Goal: Task Accomplishment & Management: Manage account settings

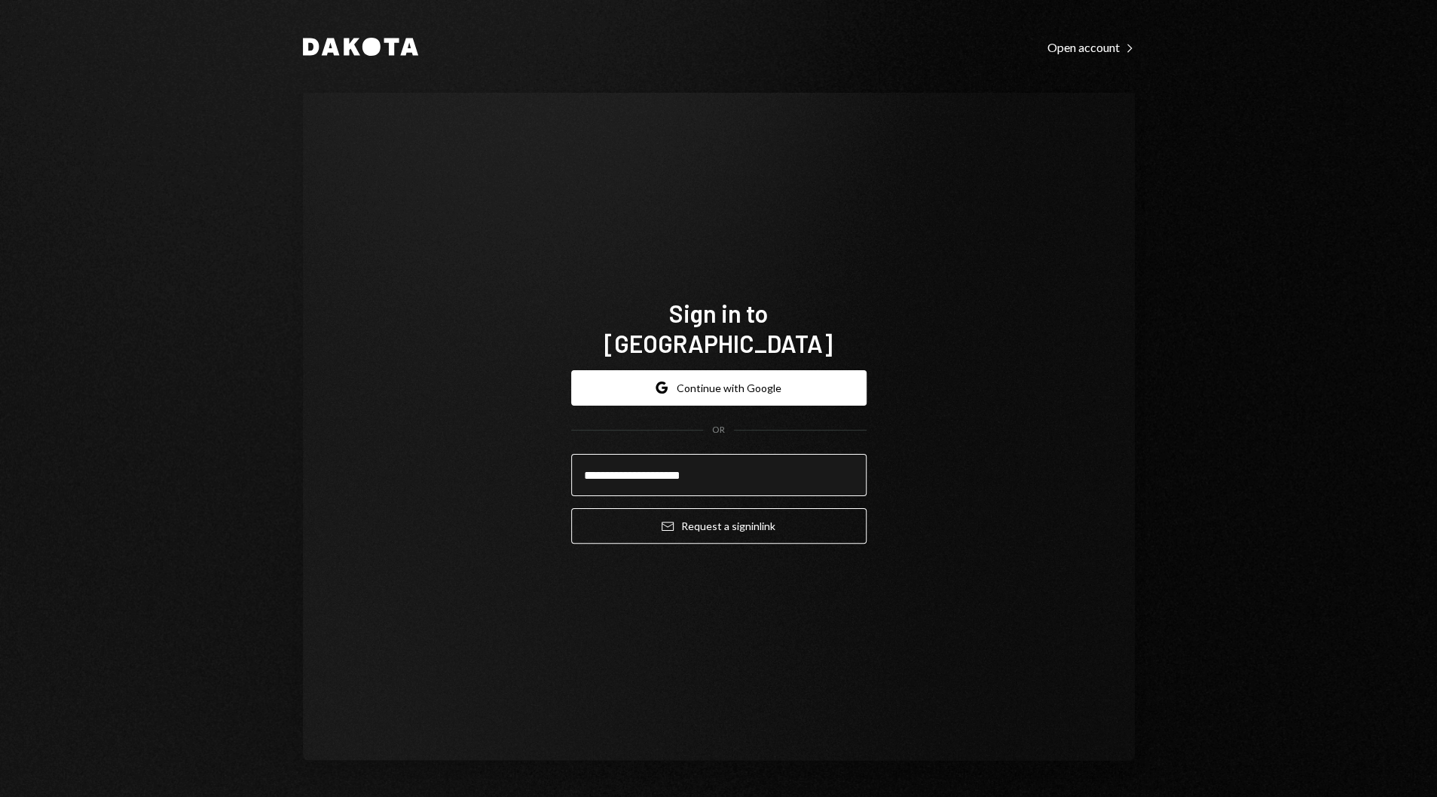
type input "**********"
click at [571, 508] on button "Email Request a sign in link" at bounding box center [718, 525] width 295 height 35
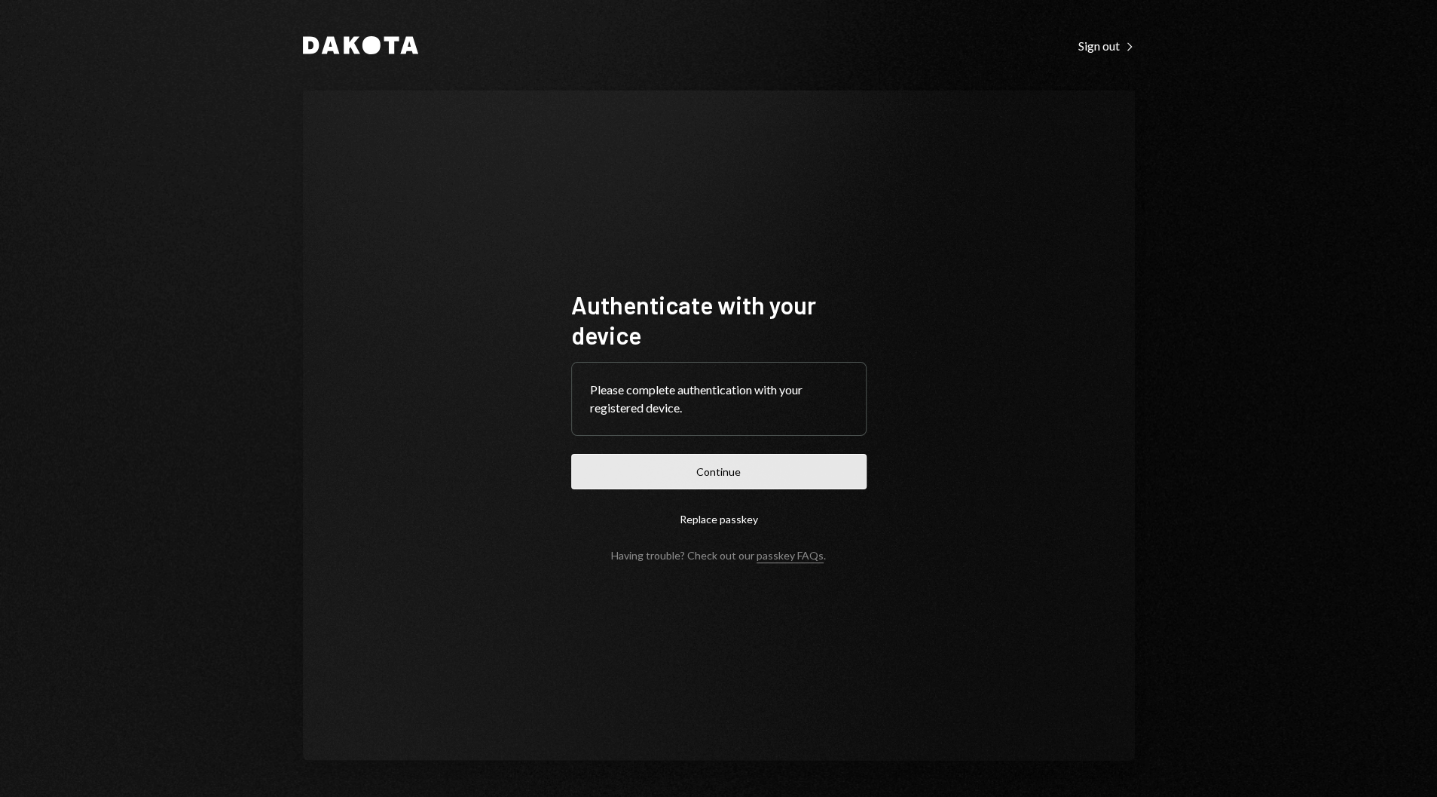
click at [693, 485] on button "Continue" at bounding box center [718, 471] width 295 height 35
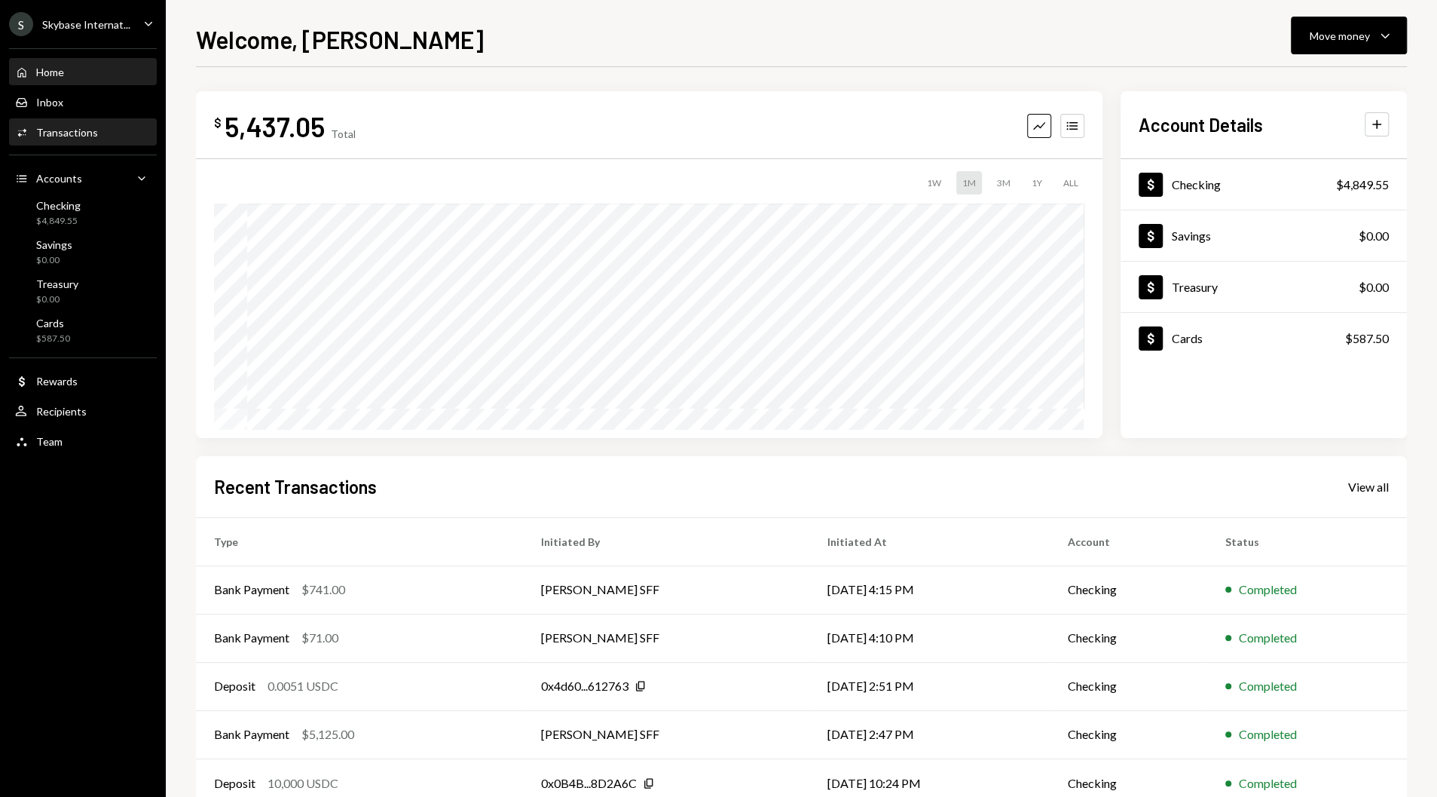
click at [73, 128] on div "Transactions" at bounding box center [67, 132] width 62 height 13
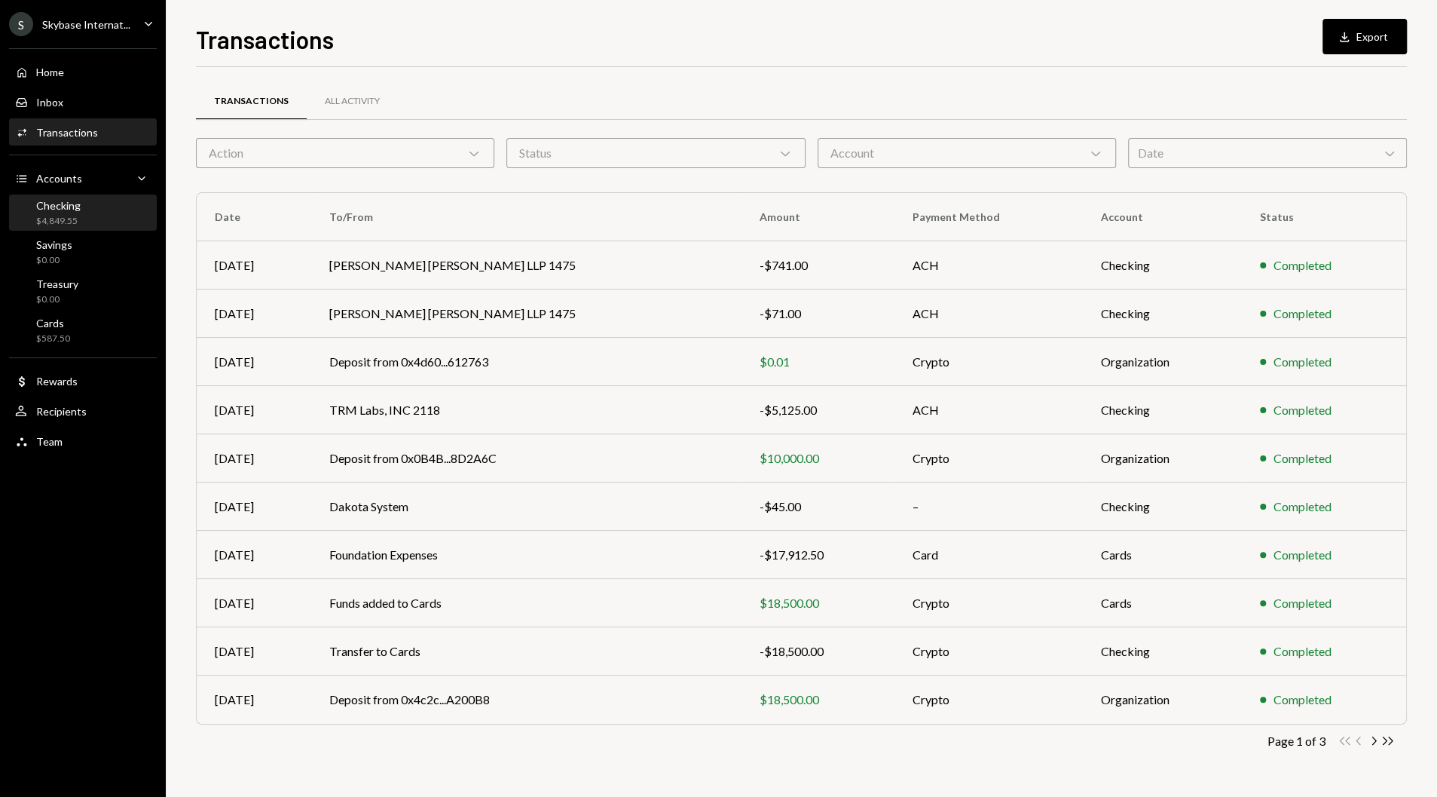
click at [59, 206] on div "Checking" at bounding box center [58, 205] width 44 height 13
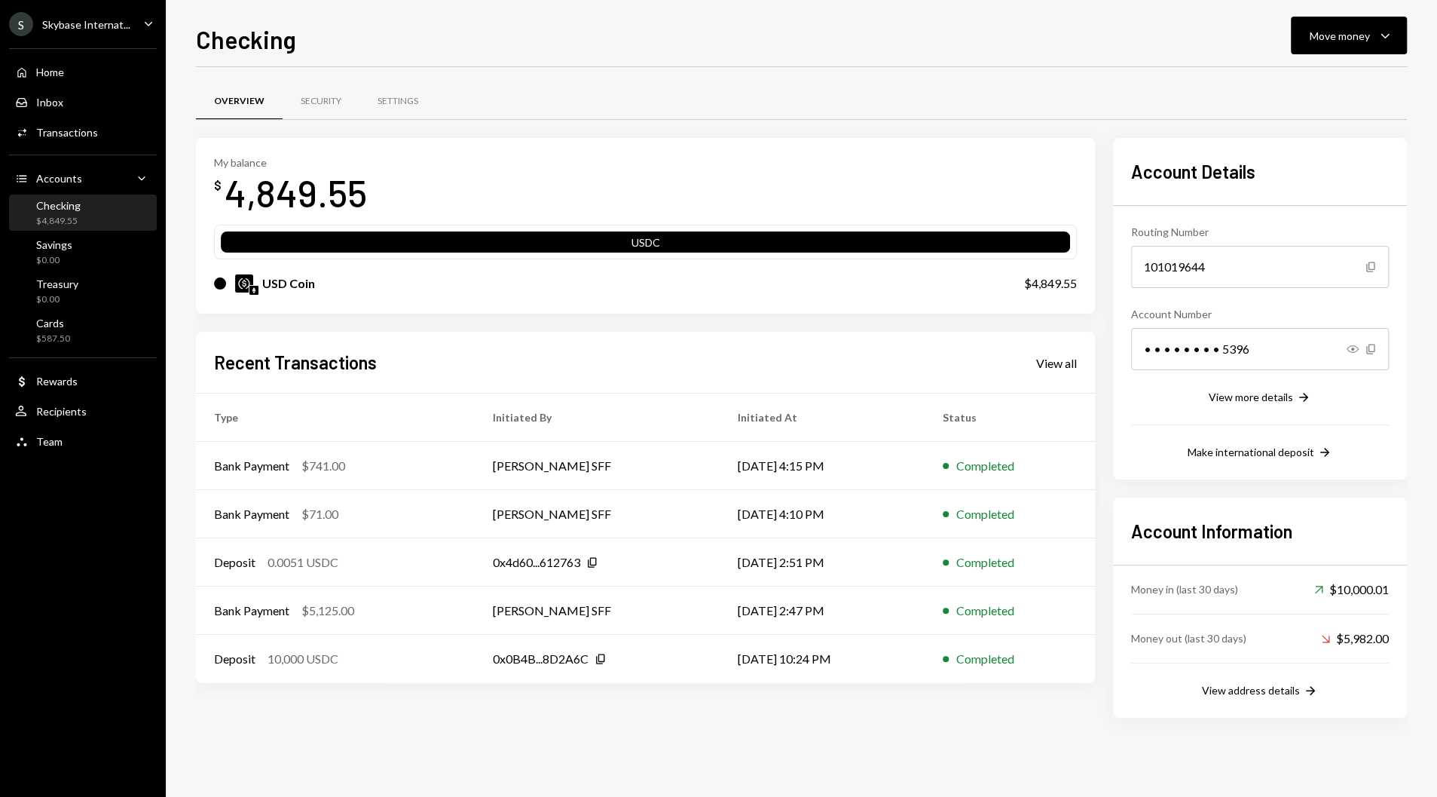
click at [130, 26] on div "S Skybase Internat... Caret Down" at bounding box center [83, 24] width 166 height 24
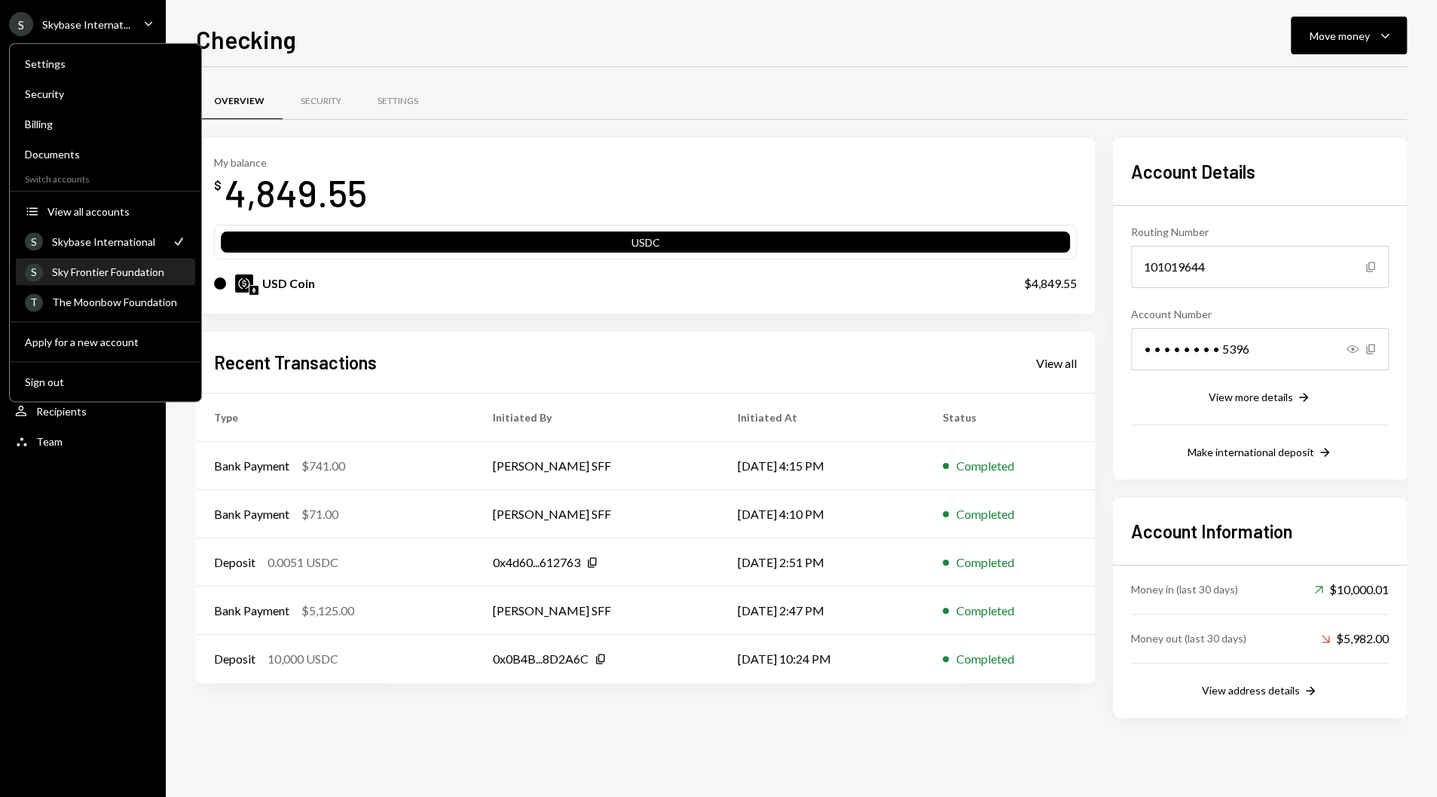
click at [106, 277] on div "Sky Frontier Foundation" at bounding box center [119, 271] width 134 height 13
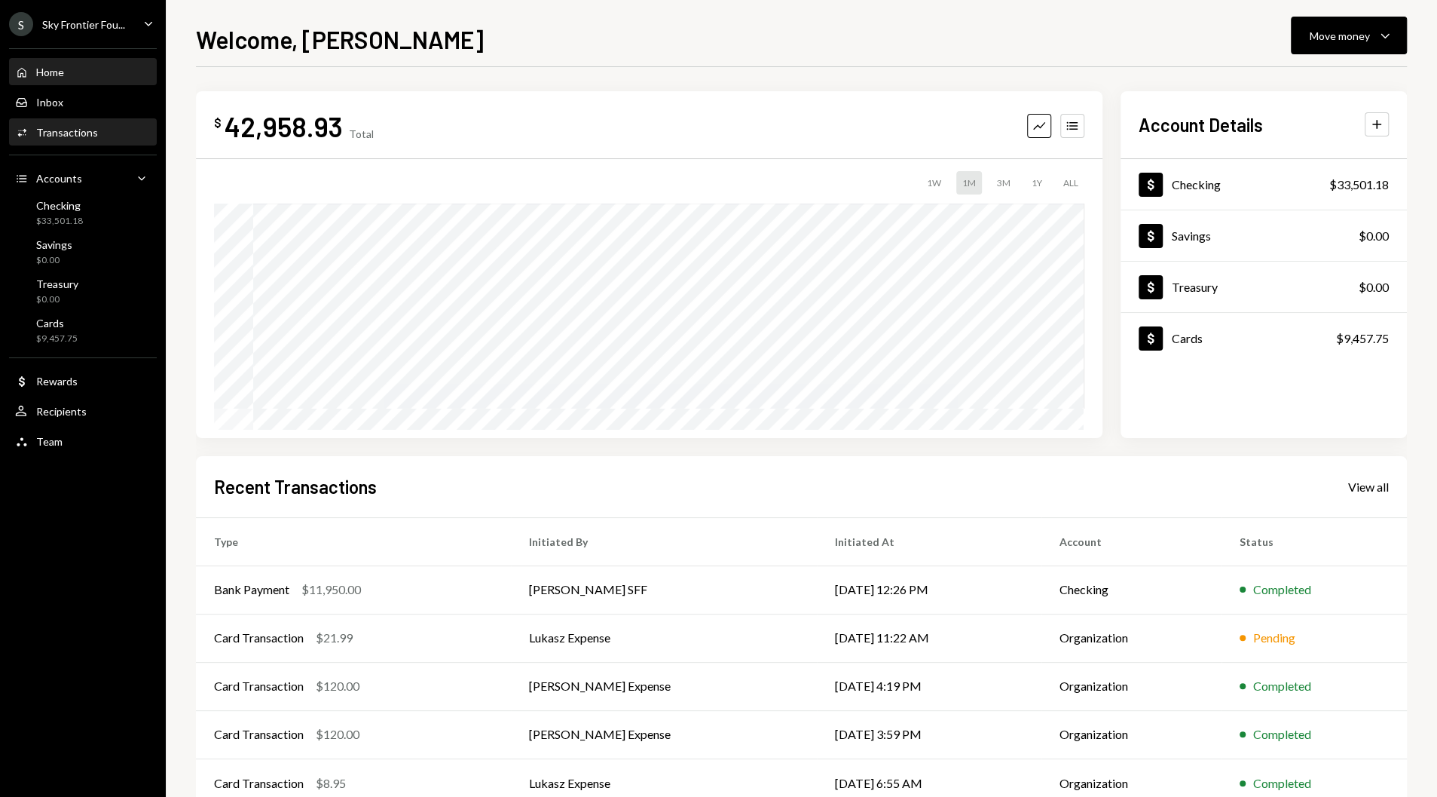
click at [70, 130] on div "Transactions" at bounding box center [67, 132] width 62 height 13
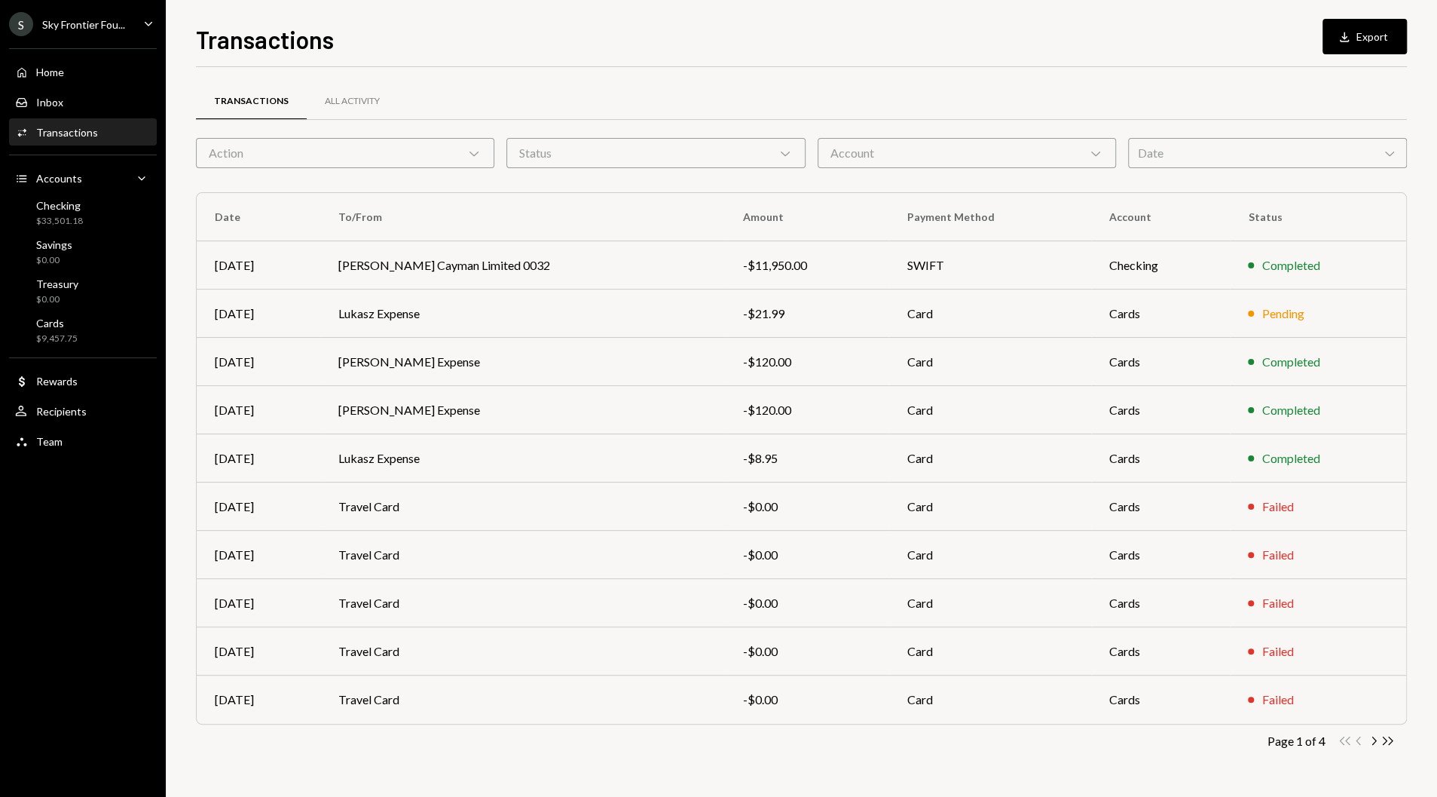
click at [403, 151] on div "Action Chevron Down" at bounding box center [345, 153] width 298 height 30
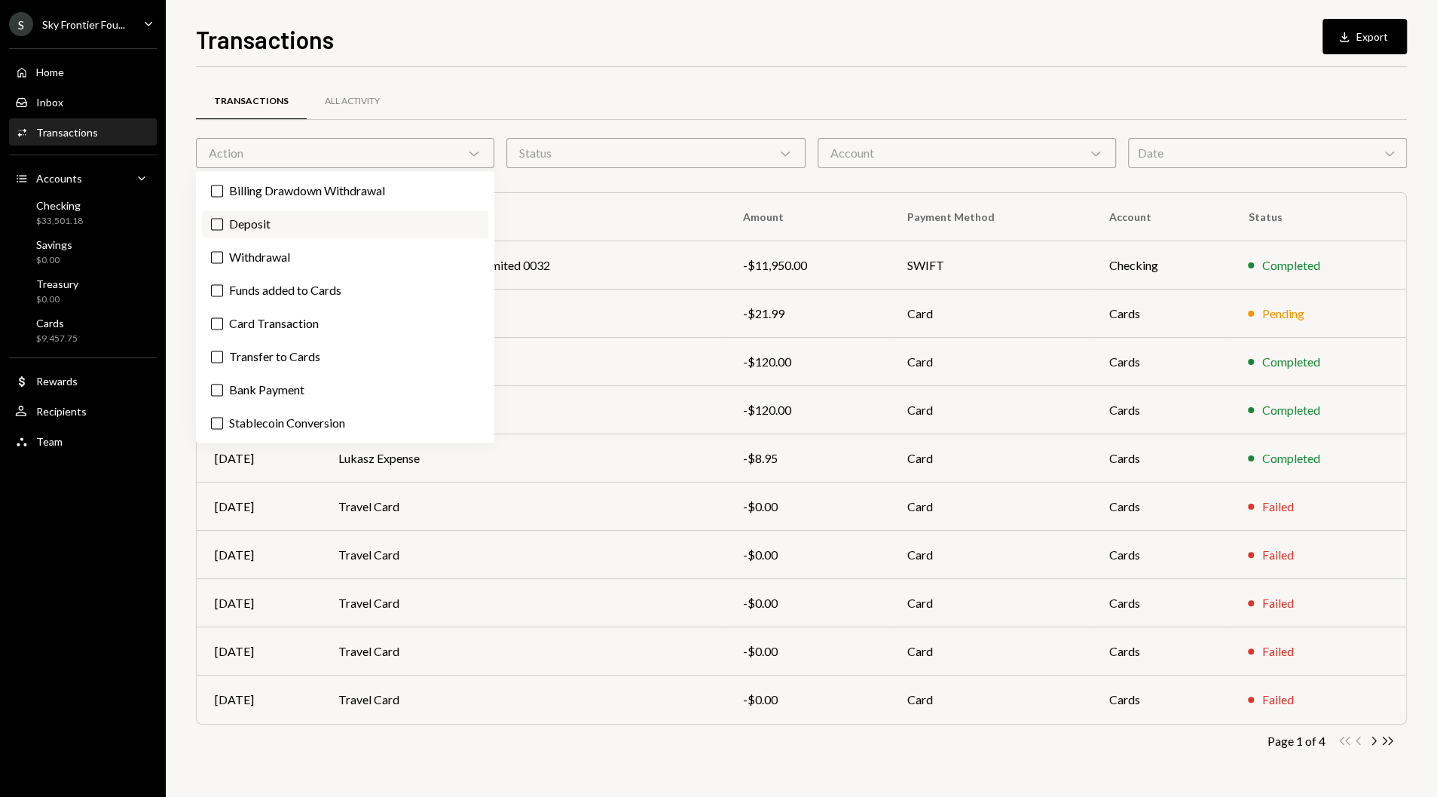
click at [229, 224] on label "Deposit" at bounding box center [345, 223] width 286 height 27
click at [223, 224] on button "Deposit" at bounding box center [217, 224] width 12 height 12
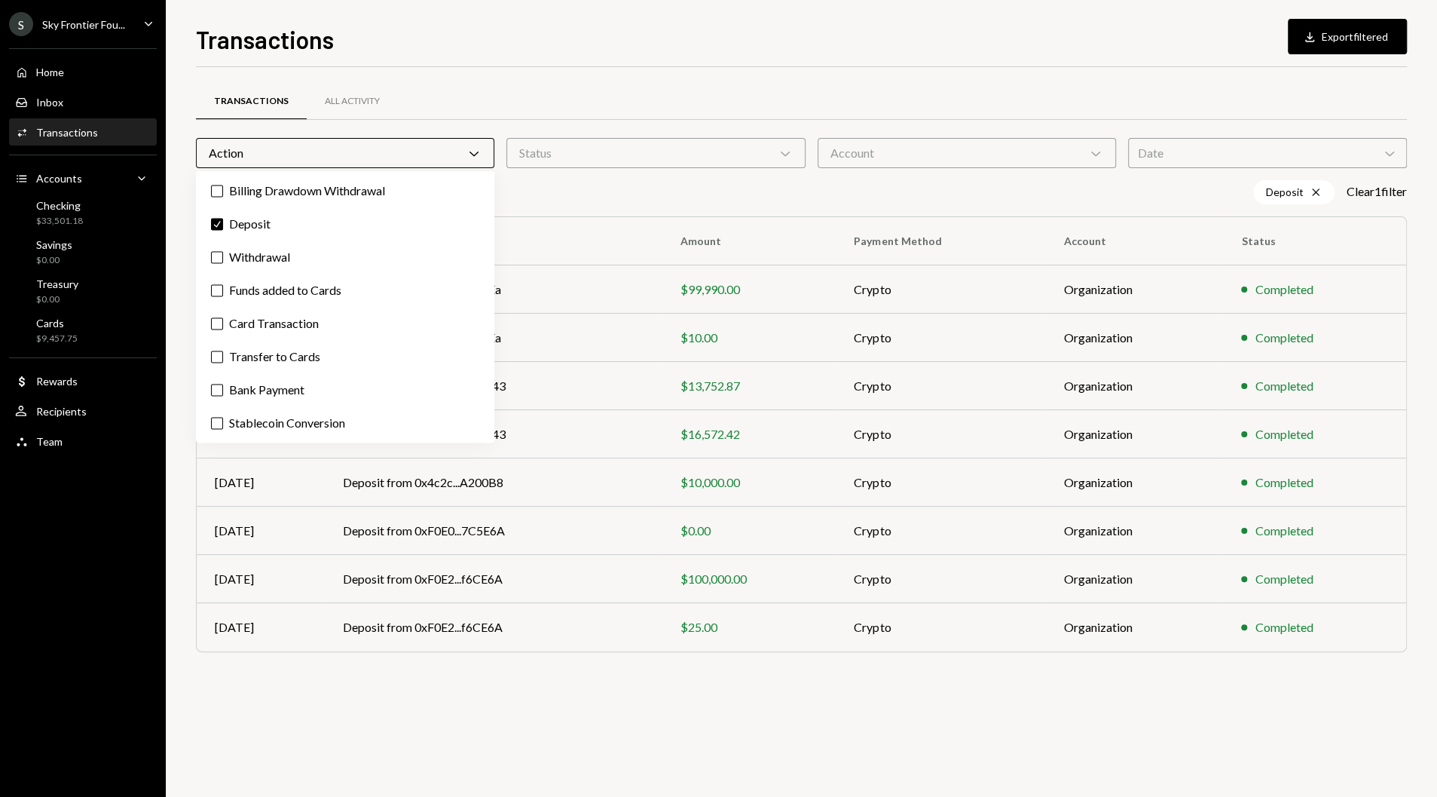
click at [653, 742] on div "Transactions All Activity Action Chevron Down Status Chevron Down Account Chevr…" at bounding box center [801, 432] width 1211 height 730
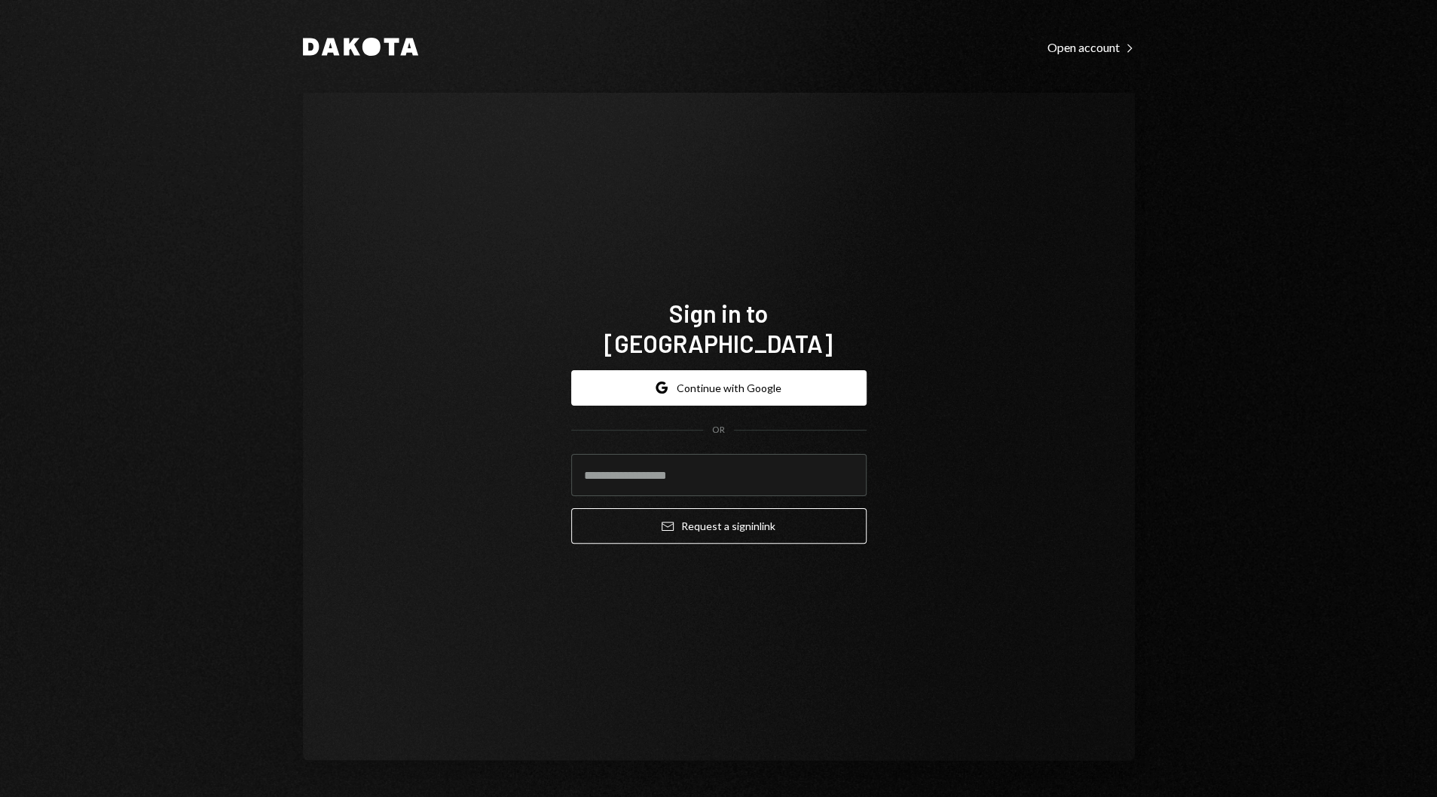
drag, startPoint x: 724, startPoint y: 619, endPoint x: 723, endPoint y: 605, distance: 13.6
click at [724, 616] on div "Sign in to Dakota Google Continue with Google OR Email Request a sign in link" at bounding box center [719, 427] width 832 height 668
